Goal: Information Seeking & Learning: Learn about a topic

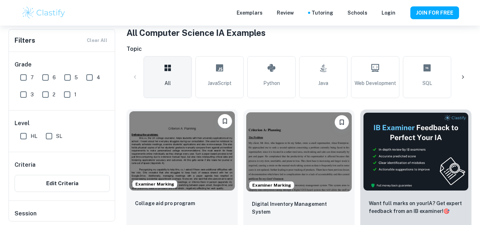
scroll to position [142, 0]
click at [190, 142] on img at bounding box center [181, 150] width 105 height 79
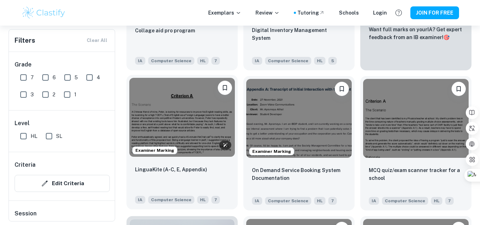
scroll to position [320, 0]
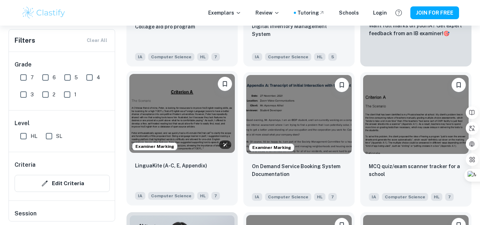
click at [176, 103] on img at bounding box center [181, 113] width 105 height 79
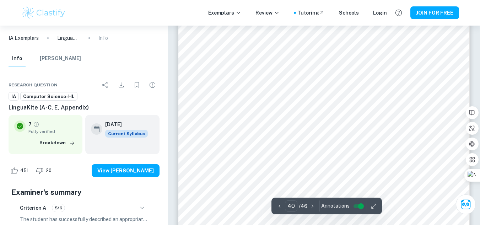
scroll to position [15752, 0]
type input "31"
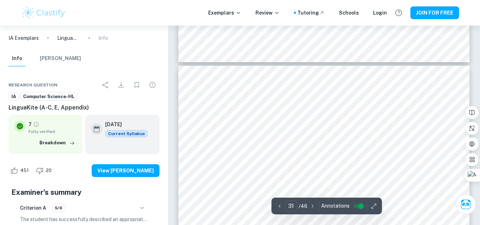
scroll to position [12213, 0]
